Goal: Transaction & Acquisition: Download file/media

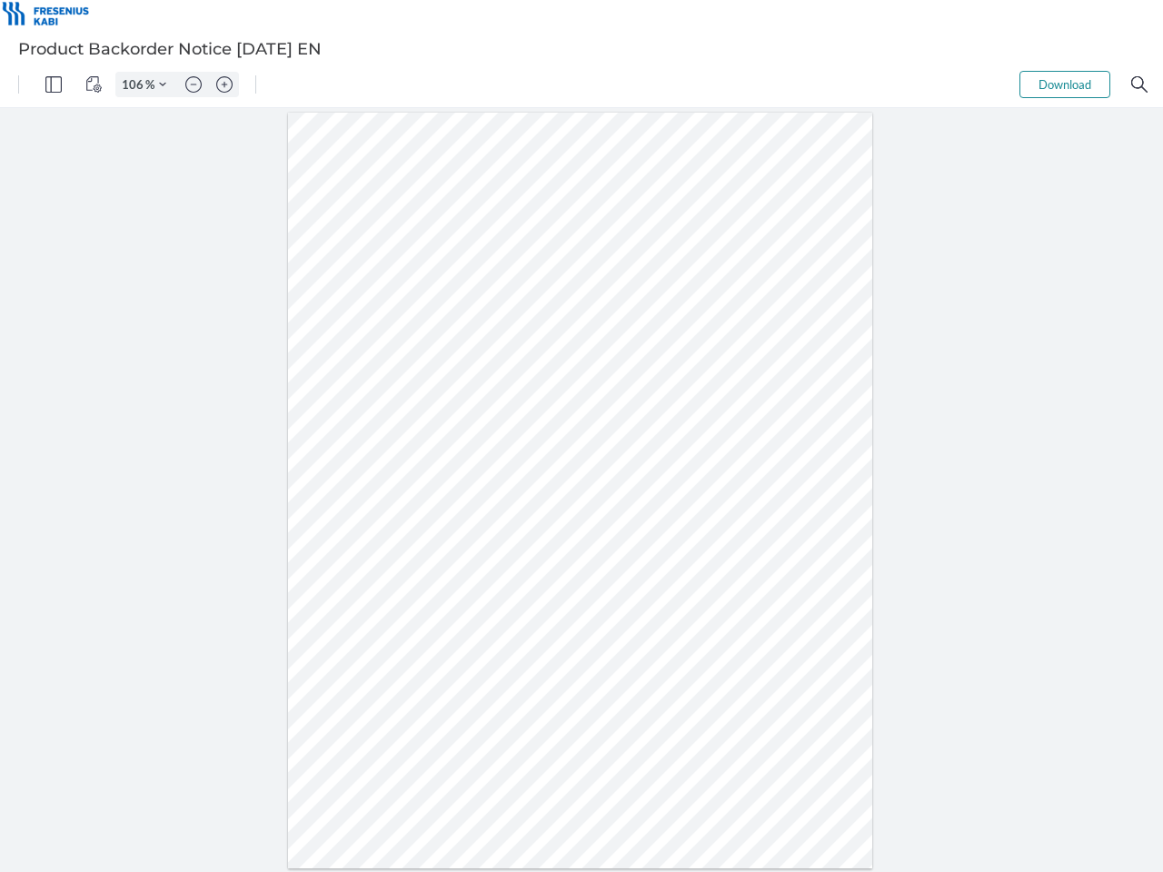
click at [54, 85] on img "Panel" at bounding box center [53, 84] width 16 height 16
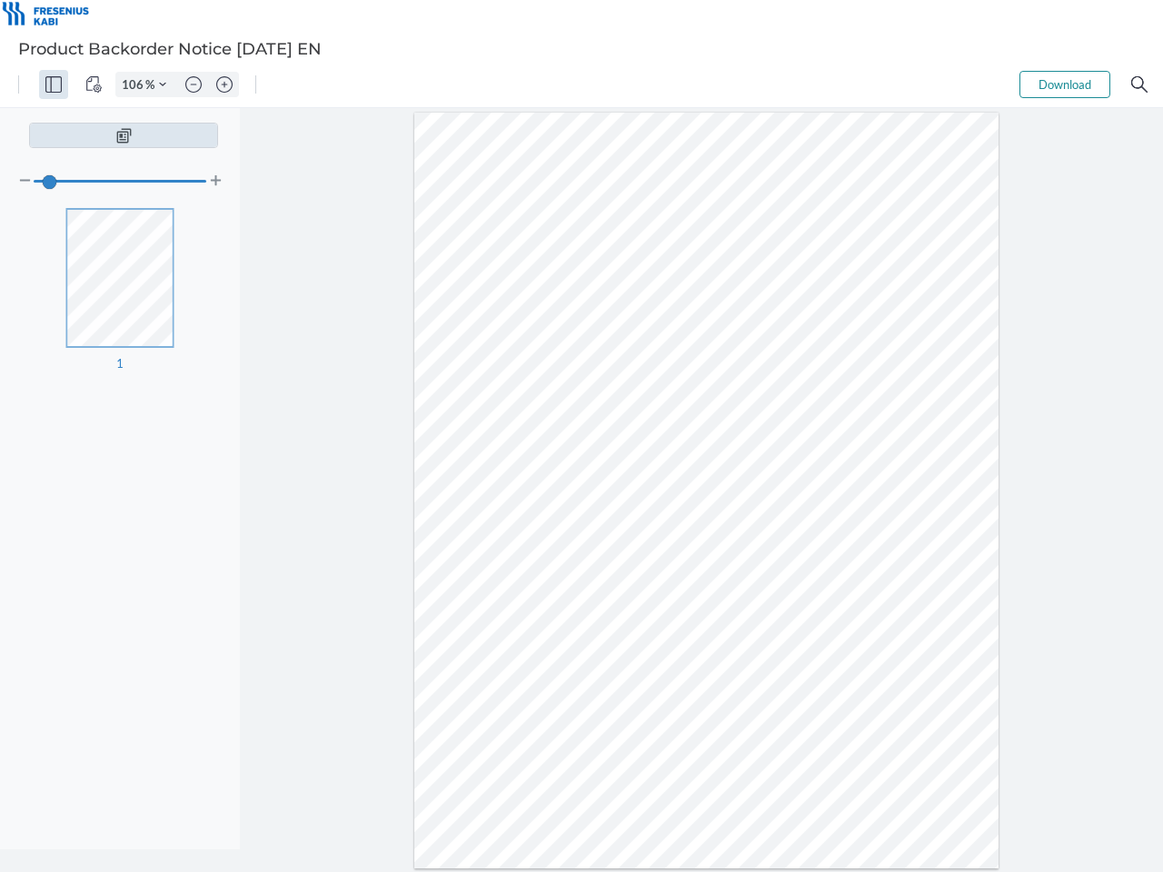
click at [94, 85] on img "View Controls" at bounding box center [93, 84] width 16 height 16
click at [135, 85] on input "106" at bounding box center [130, 84] width 29 height 16
click at [163, 85] on img "Zoom Controls" at bounding box center [162, 84] width 7 height 7
click at [194, 85] on img "Zoom out" at bounding box center [193, 84] width 16 height 16
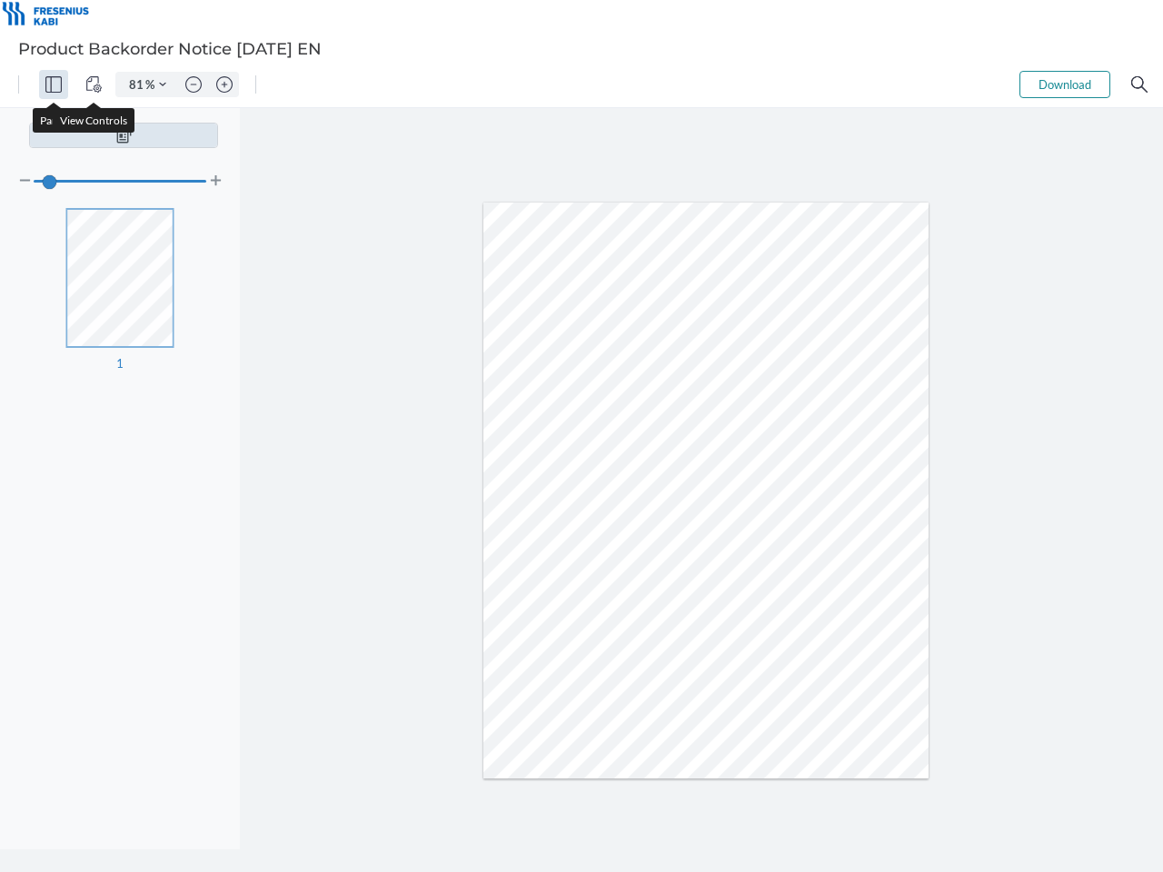
click at [224, 85] on img "Zoom in" at bounding box center [224, 84] width 16 height 16
click at [1065, 85] on button "Download" at bounding box center [1064, 84] width 91 height 27
type input "106"
click at [1139, 85] on img "Search" at bounding box center [1139, 84] width 16 height 16
